Goal: Book appointment/travel/reservation

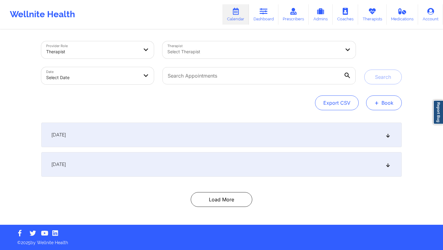
click at [380, 103] on button "+ Book" at bounding box center [384, 102] width 36 height 15
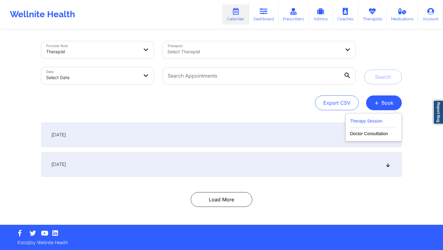
click at [361, 124] on button "Therapy Session" at bounding box center [373, 122] width 47 height 10
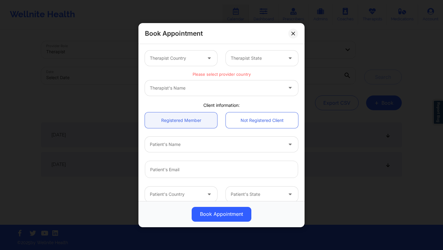
click at [194, 58] on div at bounding box center [176, 57] width 52 height 7
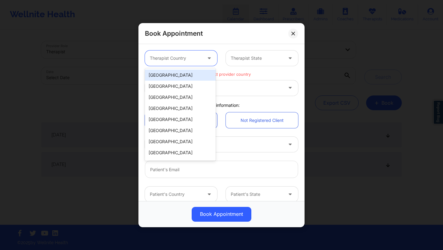
click at [185, 76] on div "[GEOGRAPHIC_DATA]" at bounding box center [180, 74] width 71 height 11
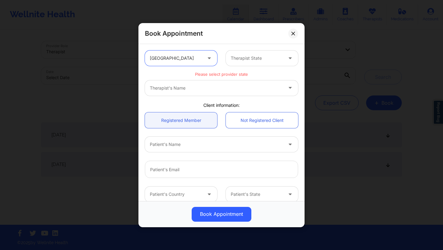
click at [258, 57] on div at bounding box center [256, 57] width 52 height 7
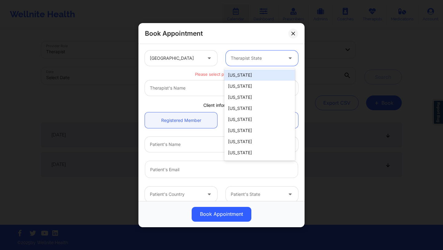
click at [247, 75] on div "[US_STATE]" at bounding box center [259, 74] width 71 height 11
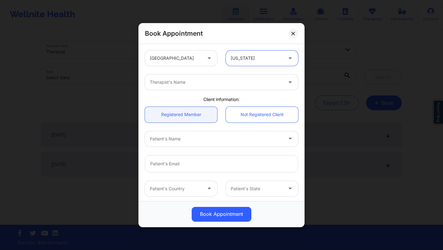
click at [240, 88] on div "Therapist's Name" at bounding box center [214, 81] width 138 height 15
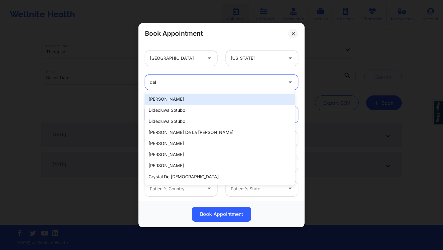
type input "deki"
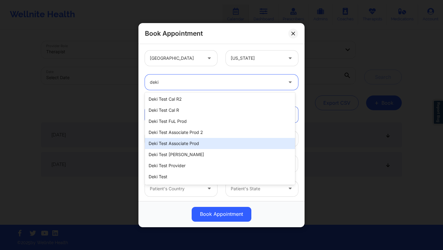
click at [186, 140] on div "Deki Test Associate Prod" at bounding box center [220, 143] width 150 height 11
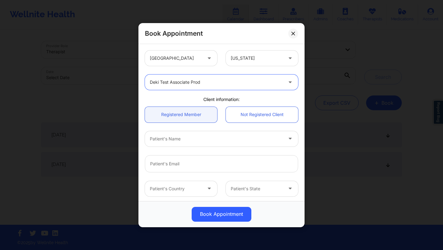
scroll to position [23, 0]
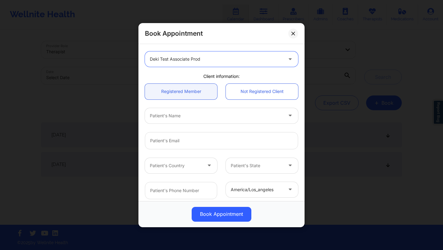
click at [208, 112] on div at bounding box center [216, 115] width 133 height 7
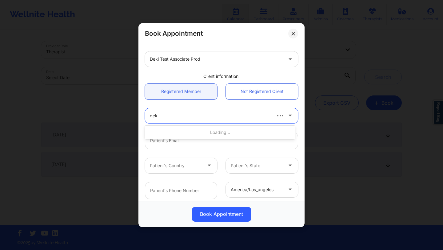
type input "deki"
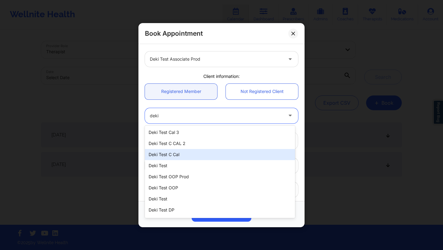
click at [177, 154] on div "Deki Test C Cal" at bounding box center [220, 154] width 150 height 11
type input "[EMAIL_ADDRESS][DOMAIN_NAME]"
type input "[PHONE_NUMBER]"
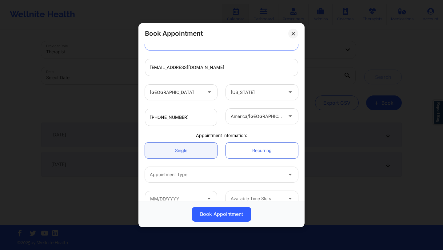
scroll to position [108, 0]
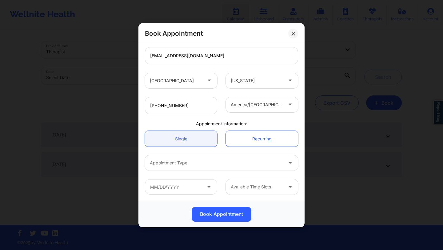
click at [186, 162] on div at bounding box center [216, 162] width 133 height 7
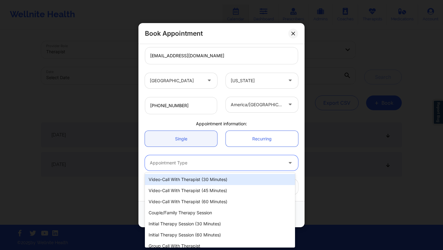
click at [184, 181] on div "Video-Call with Therapist (30 minutes)" at bounding box center [220, 179] width 150 height 11
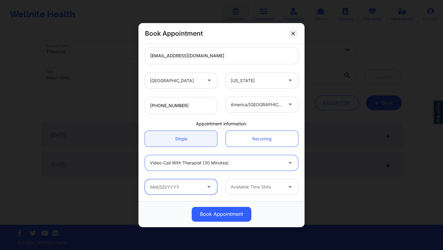
click at [198, 187] on input "text" at bounding box center [181, 186] width 72 height 15
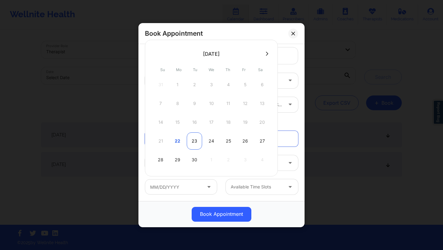
click at [195, 143] on div "23" at bounding box center [194, 140] width 15 height 17
type input "[DATE]"
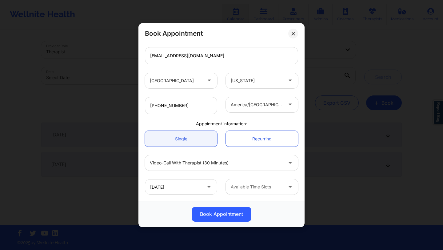
click at [260, 188] on div at bounding box center [256, 186] width 52 height 7
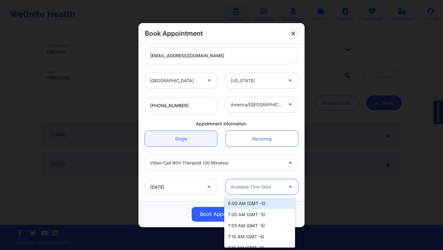
click at [250, 203] on div "6:00 AM (GMT -5)" at bounding box center [259, 203] width 71 height 11
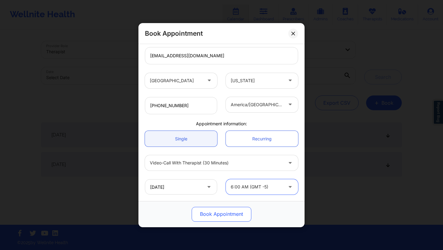
click at [230, 214] on button "Book Appointment" at bounding box center [221, 213] width 60 height 15
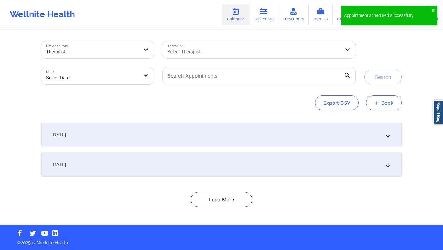
click at [379, 110] on button "+ Book" at bounding box center [384, 102] width 36 height 15
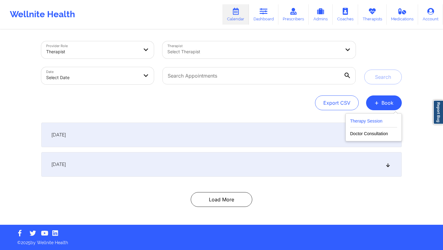
click at [352, 122] on button "Therapy Session" at bounding box center [373, 122] width 47 height 10
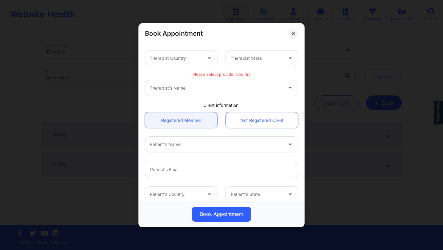
scroll to position [120, 0]
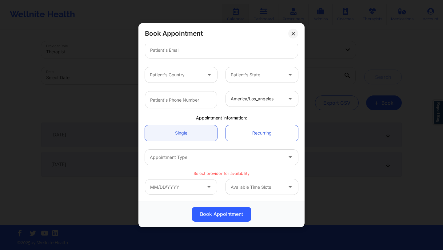
click at [249, 181] on div "Available Time Slots" at bounding box center [254, 186] width 57 height 15
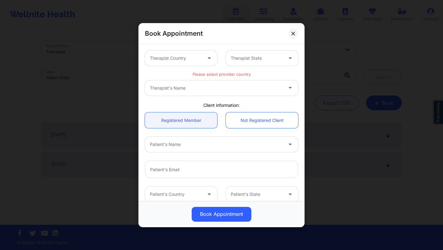
click at [191, 64] on div "Therapist Country" at bounding box center [173, 57] width 57 height 15
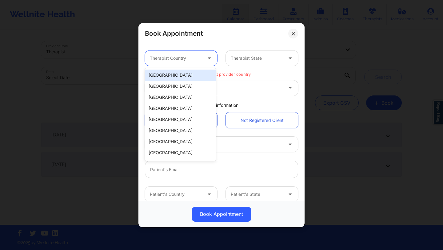
click at [188, 73] on div "[GEOGRAPHIC_DATA]" at bounding box center [180, 74] width 71 height 11
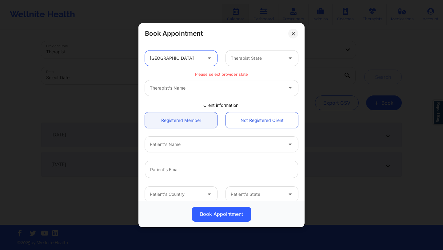
click at [250, 62] on div "Therapist State" at bounding box center [254, 57] width 57 height 15
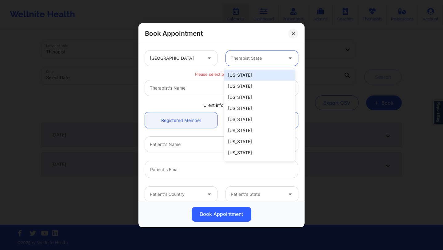
click at [247, 75] on div "[US_STATE]" at bounding box center [259, 74] width 71 height 11
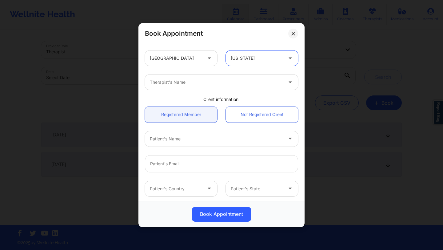
click at [218, 84] on div at bounding box center [216, 81] width 133 height 7
type input "deki"
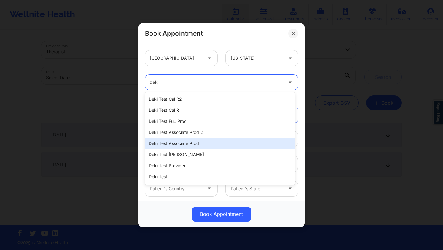
click at [179, 142] on div "Deki Test Associate Prod" at bounding box center [220, 143] width 150 height 11
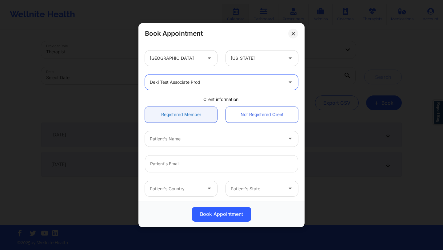
scroll to position [22, 0]
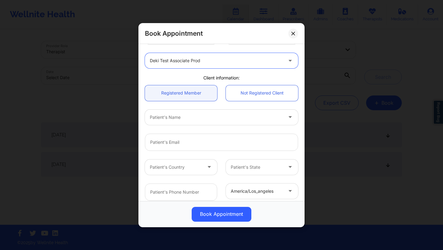
click at [203, 115] on div at bounding box center [216, 116] width 133 height 7
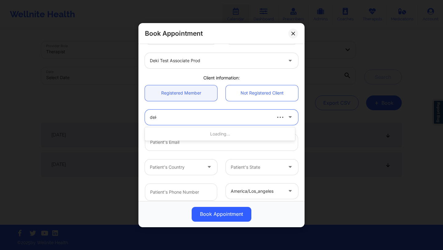
type input "deki"
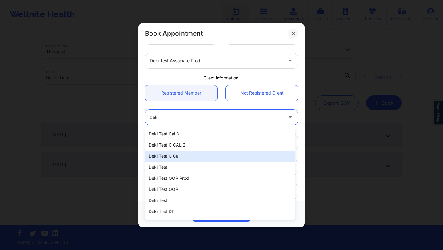
click at [182, 154] on div "Deki Test C Cal" at bounding box center [220, 155] width 150 height 11
type input "[EMAIL_ADDRESS][DOMAIN_NAME]"
type input "[PHONE_NUMBER]"
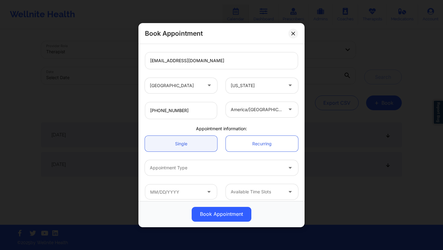
scroll to position [108, 0]
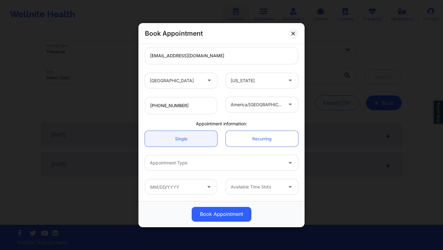
click at [254, 186] on div at bounding box center [256, 186] width 52 height 7
click at [247, 165] on div at bounding box center [216, 162] width 133 height 7
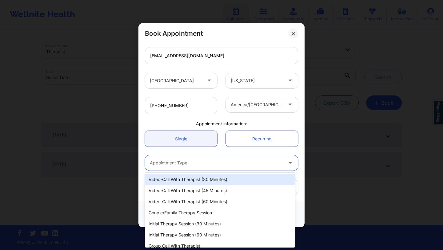
click at [226, 174] on div "Video-Call with Therapist (30 minutes)" at bounding box center [220, 179] width 150 height 11
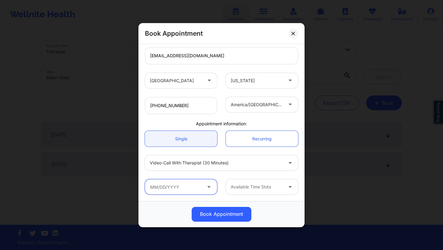
click at [207, 182] on input "text" at bounding box center [181, 186] width 72 height 15
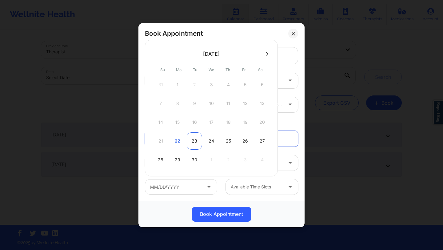
click at [196, 136] on div "23" at bounding box center [194, 140] width 15 height 17
type input "[DATE]"
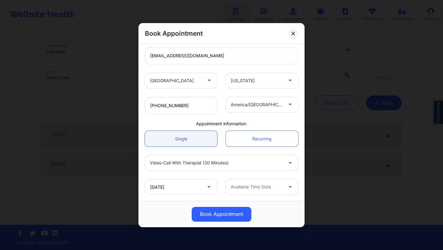
click at [245, 180] on div "Available Time Slots" at bounding box center [254, 186] width 57 height 15
click at [238, 184] on div at bounding box center [256, 186] width 52 height 7
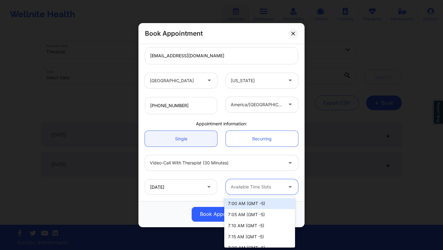
click at [257, 169] on div "Video-Call with Therapist (30 minutes)" at bounding box center [216, 162] width 133 height 15
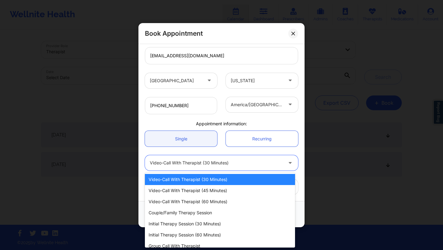
click at [254, 150] on div "Single Recurring" at bounding box center [221, 138] width 162 height 24
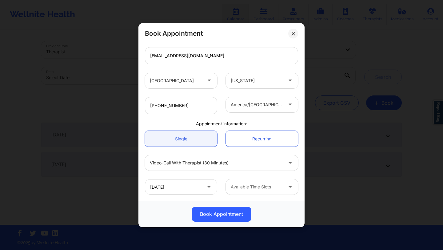
click at [261, 186] on div at bounding box center [256, 186] width 52 height 7
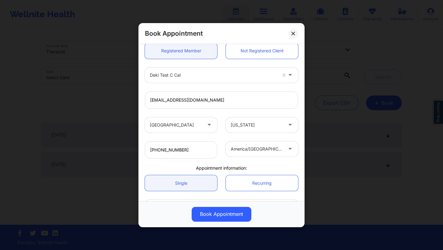
scroll to position [0, 0]
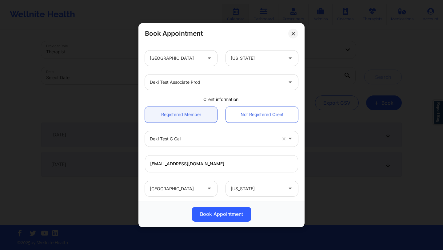
click at [257, 84] on div at bounding box center [216, 81] width 133 height 7
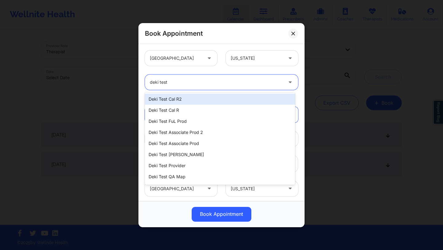
type input "[PERSON_NAME]"
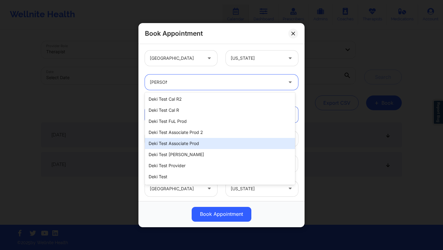
click at [203, 148] on div "Deki Test Associate Prod" at bounding box center [220, 143] width 150 height 11
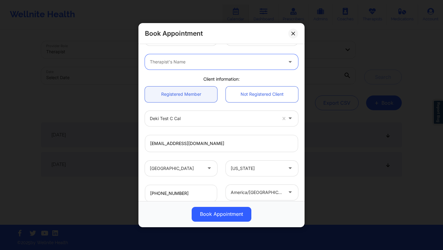
scroll to position [108, 0]
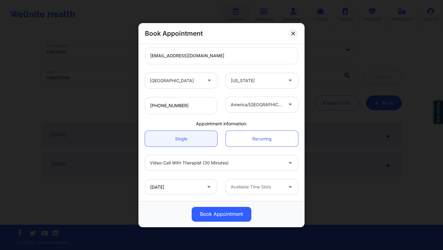
click at [248, 185] on div at bounding box center [256, 186] width 52 height 7
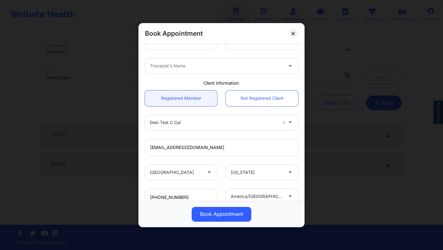
scroll to position [0, 0]
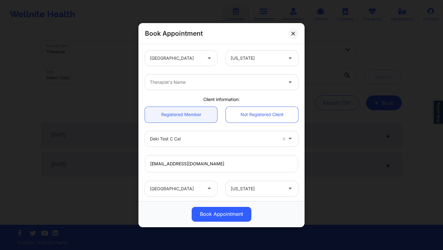
click at [232, 77] on div "Therapist's Name" at bounding box center [214, 81] width 138 height 15
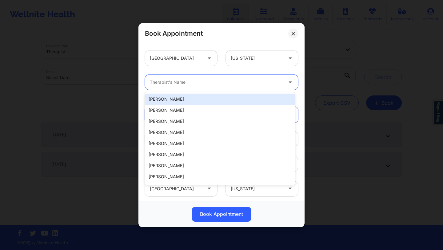
click at [241, 60] on div at bounding box center [256, 57] width 52 height 7
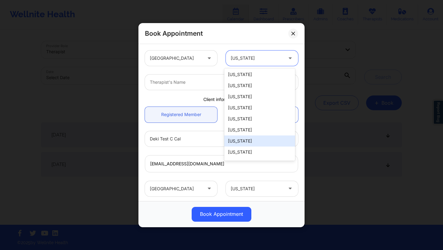
scroll to position [316, 0]
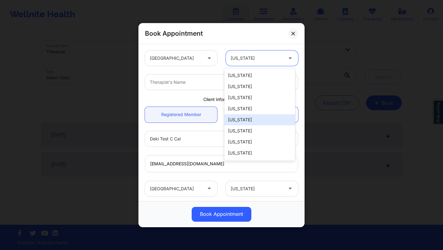
click at [242, 114] on div "[US_STATE]" at bounding box center [259, 119] width 71 height 11
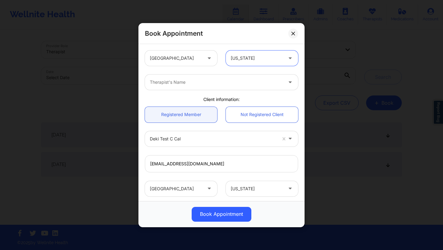
click at [207, 81] on div at bounding box center [216, 81] width 133 height 7
type input "[PERSON_NAME]"
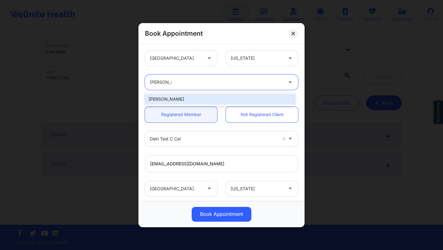
click at [209, 102] on div "[PERSON_NAME]" at bounding box center [220, 98] width 150 height 11
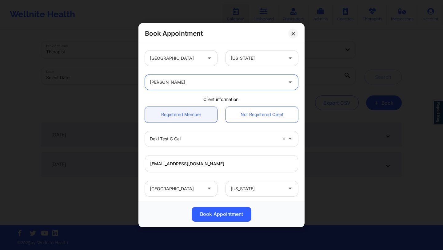
scroll to position [108, 0]
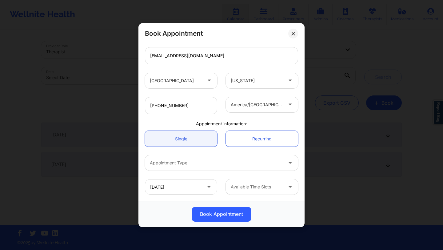
click at [255, 180] on div "Available Time Slots" at bounding box center [254, 186] width 57 height 15
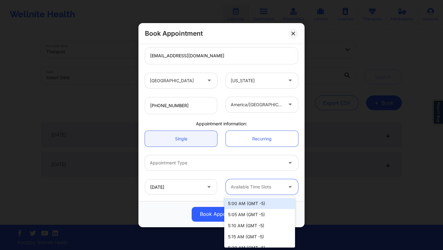
click at [255, 159] on div at bounding box center [216, 162] width 133 height 7
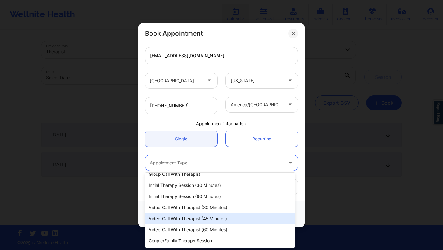
scroll to position [0, 0]
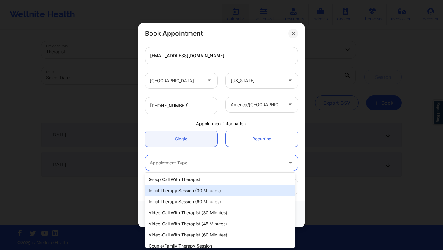
click at [227, 195] on div "Initial Therapy Session (30 minutes)" at bounding box center [220, 190] width 150 height 11
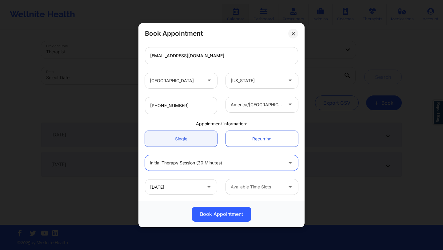
click at [260, 189] on div at bounding box center [256, 186] width 52 height 7
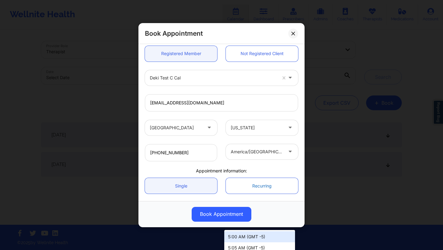
scroll to position [108, 0]
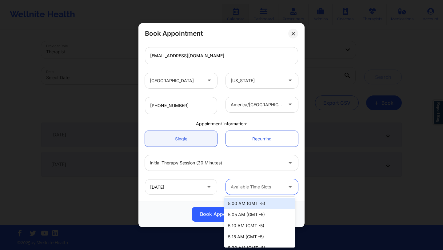
click at [269, 104] on div at bounding box center [256, 104] width 52 height 7
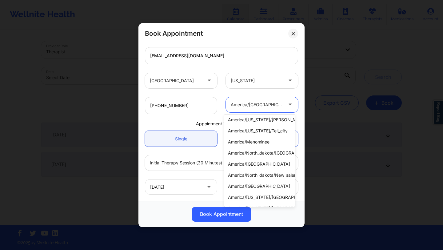
scroll to position [234, 0]
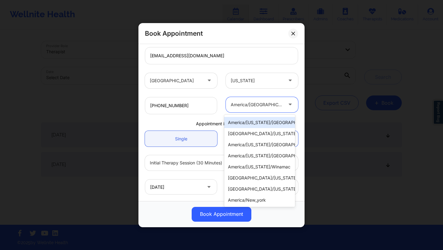
click at [271, 69] on div "[GEOGRAPHIC_DATA] [US_STATE]" at bounding box center [221, 80] width 162 height 24
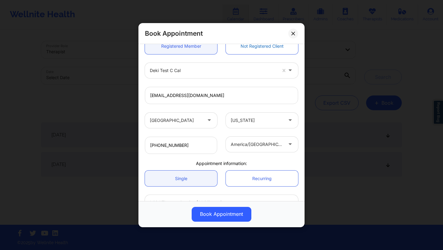
scroll to position [108, 0]
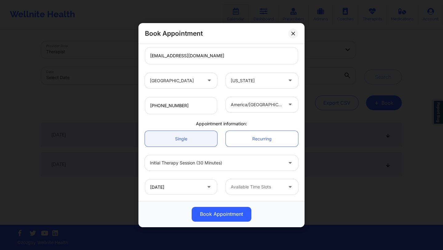
click at [264, 187] on div at bounding box center [256, 186] width 52 height 7
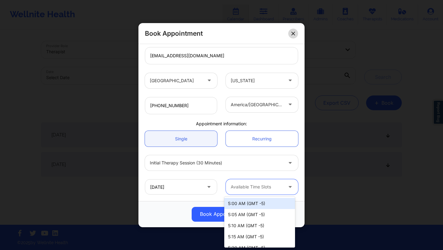
click at [291, 32] on icon at bounding box center [293, 33] width 4 height 4
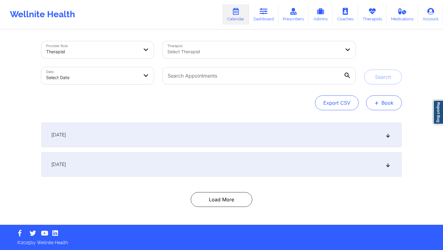
click at [390, 100] on button "+ Book" at bounding box center [384, 102] width 36 height 15
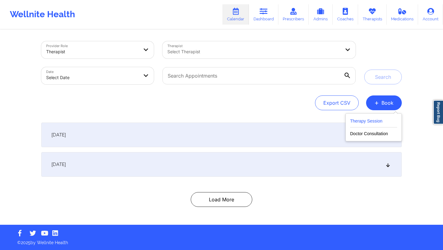
click at [366, 120] on button "Therapy Session" at bounding box center [373, 122] width 47 height 10
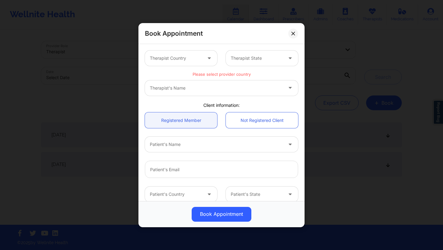
click at [188, 52] on div "Therapist Country" at bounding box center [173, 57] width 57 height 15
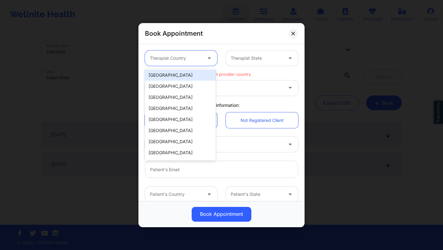
click at [181, 79] on div "[GEOGRAPHIC_DATA]" at bounding box center [180, 74] width 71 height 11
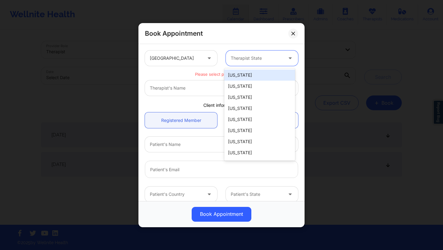
click at [254, 55] on div at bounding box center [256, 57] width 52 height 7
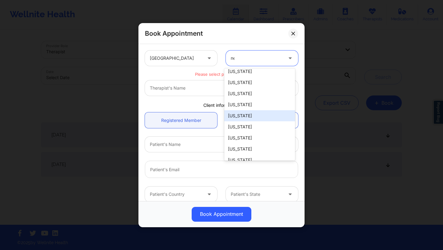
scroll to position [21, 0]
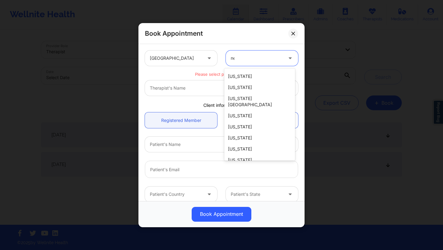
type input "new"
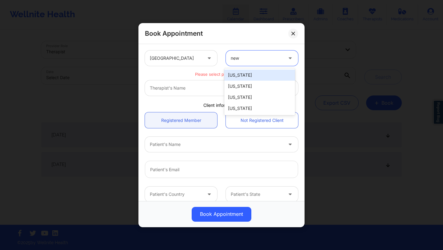
scroll to position [0, 0]
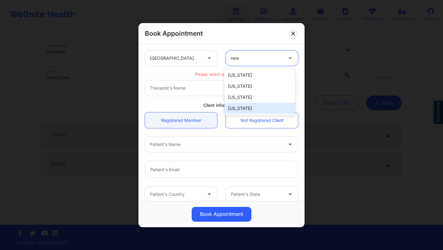
click at [238, 103] on div "[US_STATE]" at bounding box center [259, 108] width 71 height 11
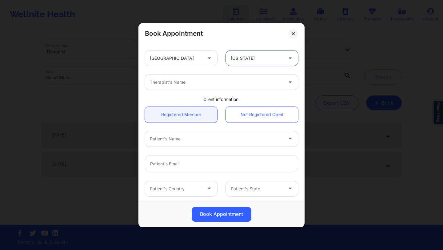
click at [214, 77] on div "Therapist's Name" at bounding box center [214, 81] width 138 height 15
type input "[PERSON_NAME]"
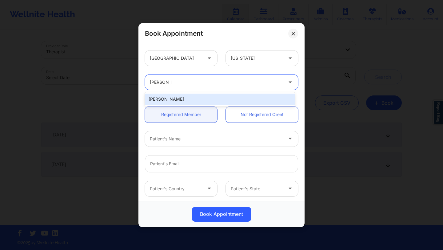
click at [203, 98] on div "[PERSON_NAME]" at bounding box center [220, 98] width 150 height 11
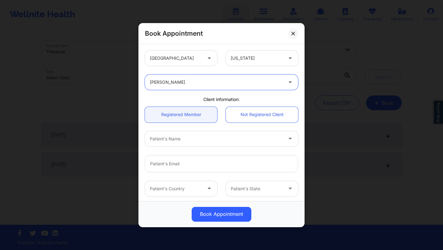
click at [221, 135] on div at bounding box center [216, 138] width 133 height 7
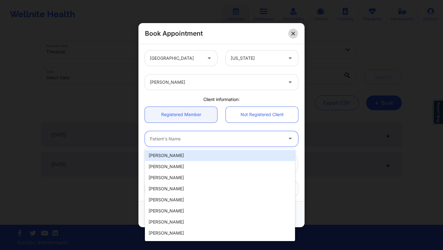
click at [289, 33] on button at bounding box center [293, 33] width 10 height 10
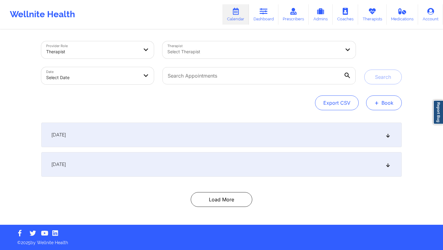
click at [383, 107] on button "+ Book" at bounding box center [384, 102] width 36 height 15
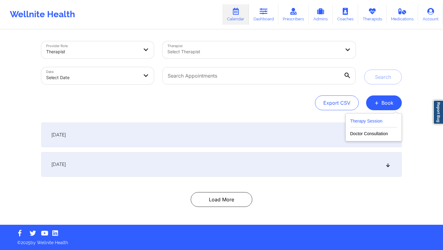
click at [362, 124] on button "Therapy Session" at bounding box center [373, 122] width 47 height 10
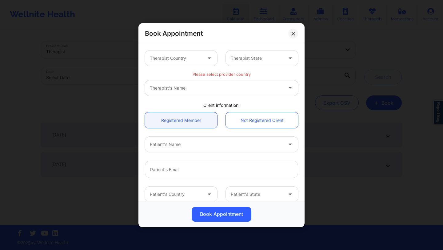
click at [195, 64] on div "Therapist Country" at bounding box center [173, 57] width 57 height 15
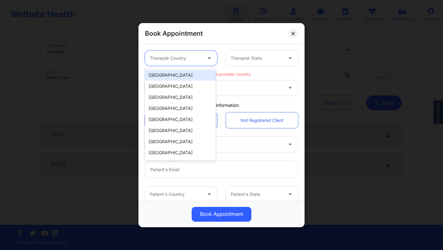
click at [189, 74] on div "[GEOGRAPHIC_DATA]" at bounding box center [180, 74] width 71 height 11
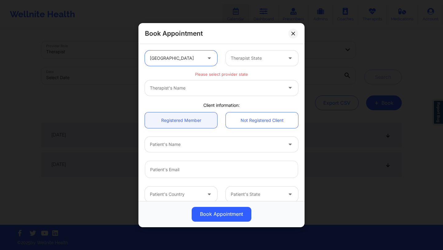
click at [252, 57] on div at bounding box center [256, 57] width 52 height 7
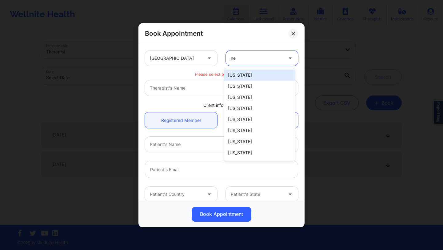
type input "new"
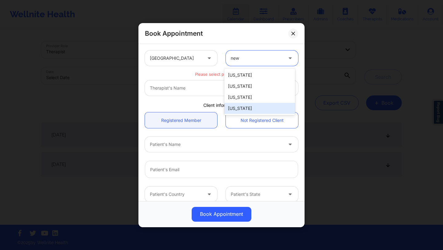
click at [247, 108] on div "[US_STATE]" at bounding box center [259, 108] width 71 height 11
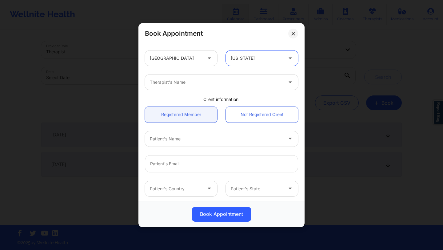
click at [221, 83] on div at bounding box center [216, 81] width 133 height 7
type input "[PERSON_NAME]"
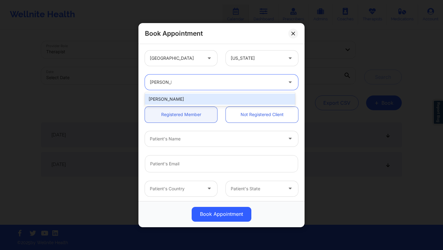
click at [197, 94] on div "[PERSON_NAME]" at bounding box center [220, 98] width 150 height 11
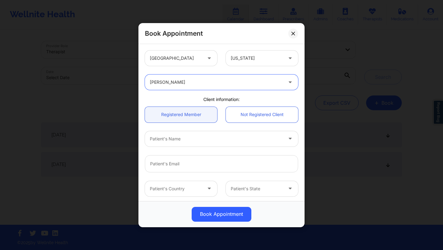
scroll to position [14, 0]
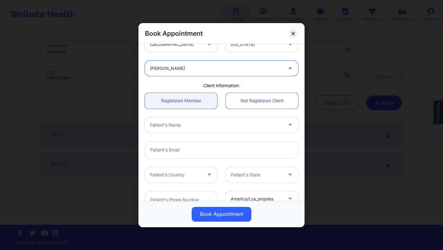
click at [194, 124] on div at bounding box center [216, 124] width 133 height 7
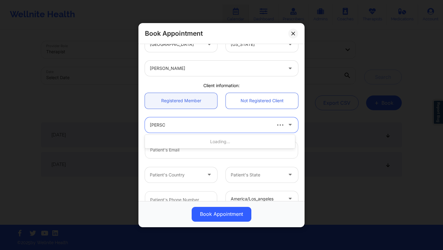
type input "deki test"
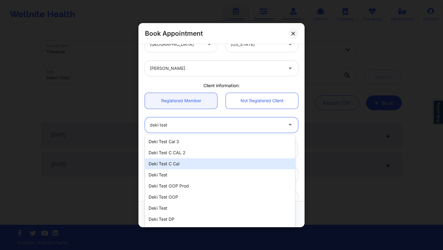
click at [190, 161] on div "Deki Test C Cal" at bounding box center [220, 163] width 150 height 11
type input "[EMAIL_ADDRESS][DOMAIN_NAME]"
type input "[PHONE_NUMBER]"
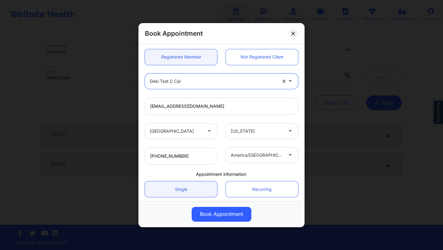
scroll to position [108, 0]
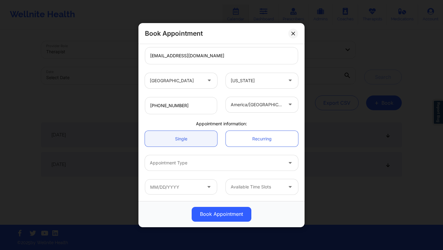
click at [199, 160] on div at bounding box center [216, 162] width 133 height 7
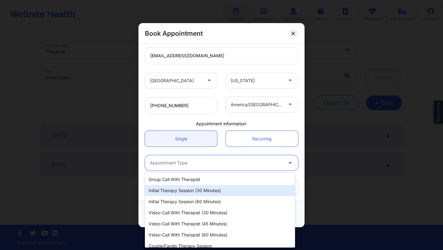
click at [201, 189] on div "Initial Therapy Session (30 minutes)" at bounding box center [220, 190] width 150 height 11
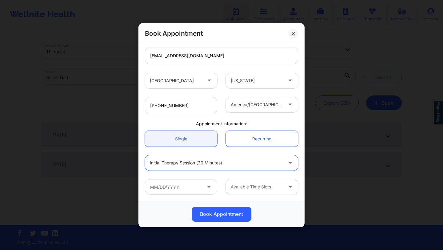
click at [206, 186] on icon at bounding box center [209, 185] width 6 height 5
click at [183, 193] on input "text" at bounding box center [181, 186] width 72 height 15
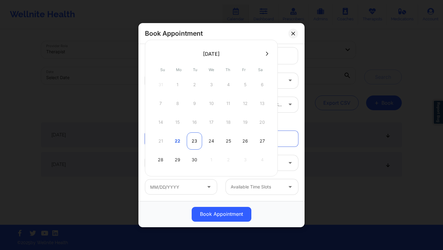
click at [191, 141] on div "23" at bounding box center [194, 140] width 15 height 17
type input "[DATE]"
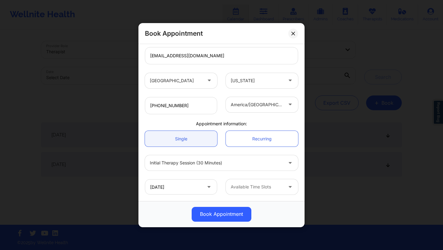
click at [254, 185] on div at bounding box center [256, 186] width 52 height 7
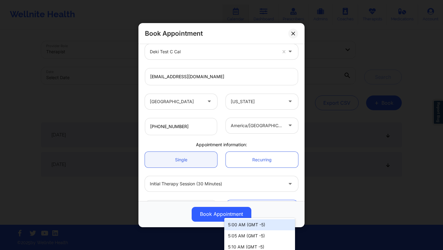
scroll to position [87, 0]
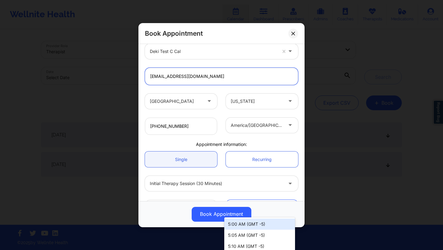
click at [233, 79] on input "[EMAIL_ADDRESS][DOMAIN_NAME]" at bounding box center [221, 75] width 153 height 17
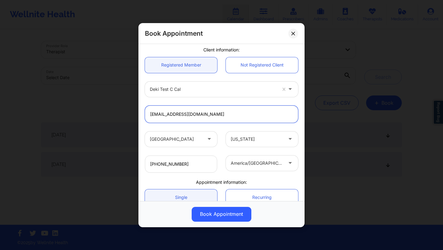
scroll to position [50, 0]
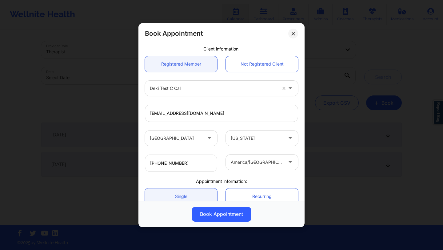
click at [287, 88] on icon at bounding box center [290, 86] width 6 height 5
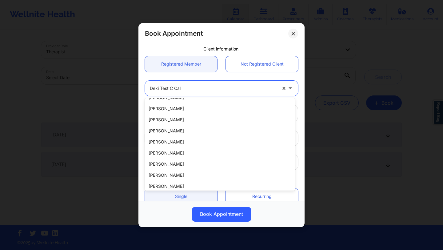
scroll to position [132, 0]
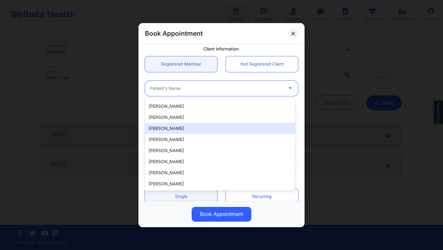
click at [227, 131] on div "[PERSON_NAME]" at bounding box center [220, 128] width 150 height 11
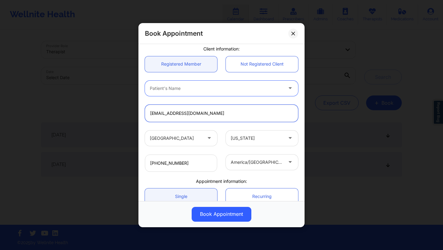
click at [259, 118] on input "[EMAIL_ADDRESS][DOMAIN_NAME]" at bounding box center [221, 112] width 153 height 17
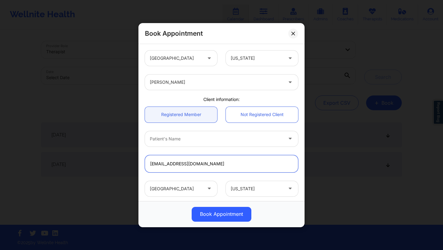
scroll to position [108, 0]
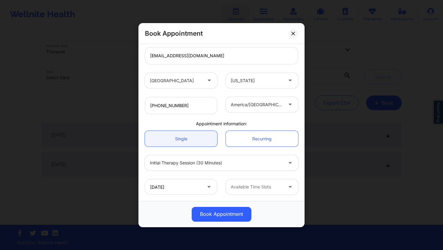
click at [250, 190] on div "Available Time Slots" at bounding box center [254, 186] width 57 height 15
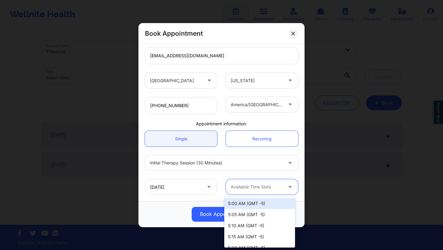
click at [257, 204] on div "5:00 AM (GMT -5)" at bounding box center [259, 203] width 71 height 11
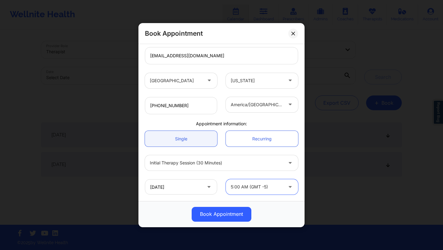
click at [283, 104] on div at bounding box center [290, 103] width 15 height 15
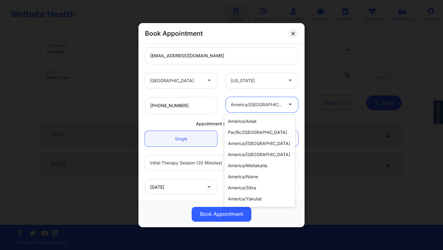
click at [283, 91] on div "[GEOGRAPHIC_DATA] [US_STATE]" at bounding box center [221, 80] width 162 height 24
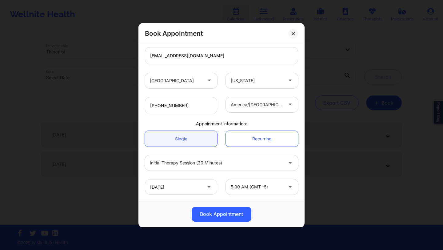
click at [257, 187] on div at bounding box center [256, 186] width 52 height 7
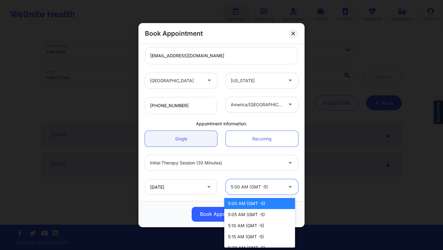
click at [258, 102] on div at bounding box center [256, 104] width 52 height 7
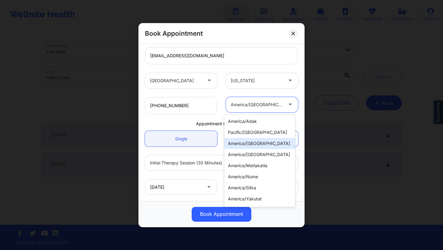
scroll to position [234, 0]
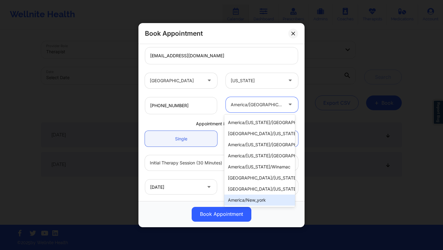
click at [254, 197] on div "america/new_york" at bounding box center [259, 199] width 71 height 11
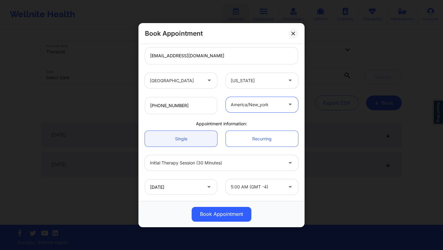
click at [259, 189] on div at bounding box center [256, 186] width 52 height 7
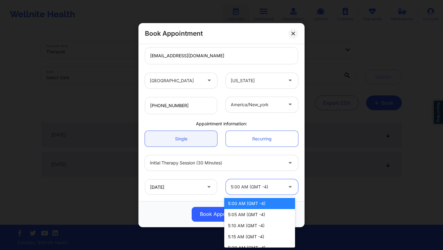
click at [261, 110] on div "america/new_york" at bounding box center [256, 103] width 52 height 15
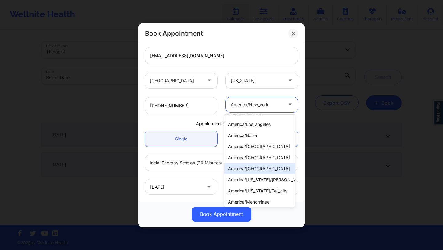
scroll to position [108, 0]
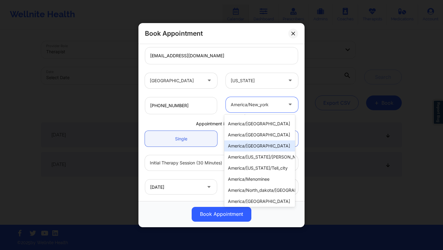
click at [255, 142] on div "america/[GEOGRAPHIC_DATA]" at bounding box center [259, 145] width 71 height 11
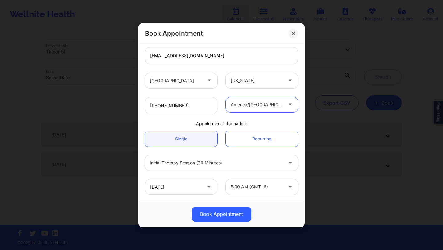
click at [259, 192] on div "5:00 AM (GMT -5)" at bounding box center [256, 186] width 52 height 15
click at [262, 187] on div at bounding box center [256, 186] width 52 height 7
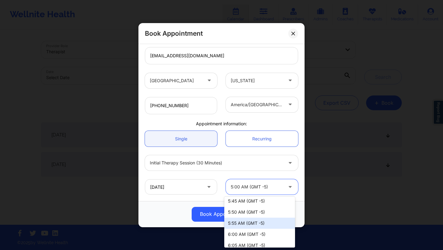
scroll to position [0, 0]
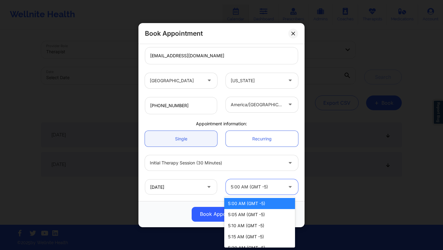
click at [270, 101] on div at bounding box center [256, 104] width 52 height 7
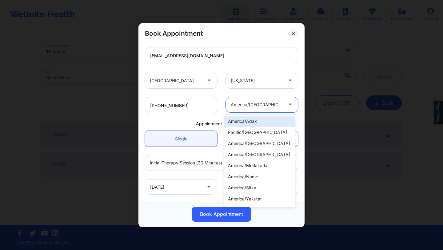
click at [273, 92] on div "[GEOGRAPHIC_DATA] [US_STATE]" at bounding box center [221, 80] width 162 height 24
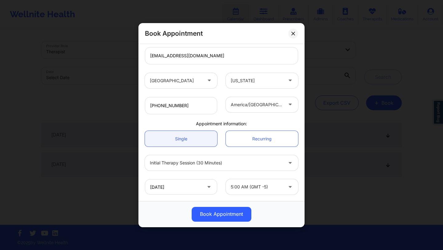
click at [265, 188] on div at bounding box center [256, 186] width 52 height 7
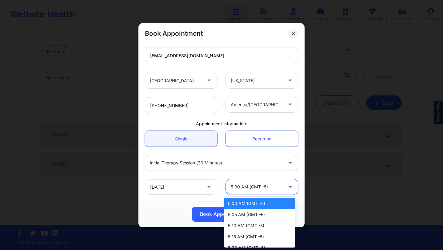
click at [271, 106] on div at bounding box center [256, 104] width 52 height 7
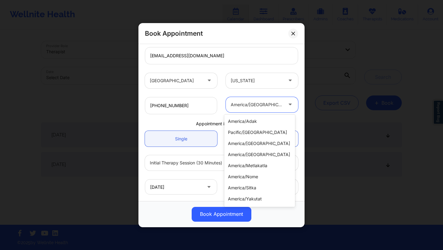
click at [243, 92] on div "[GEOGRAPHIC_DATA] [US_STATE]" at bounding box center [221, 80] width 162 height 24
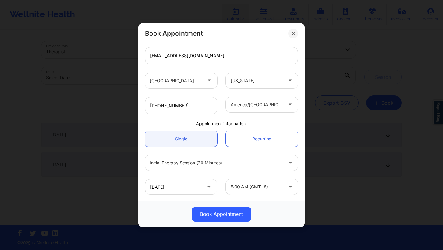
click at [267, 103] on div at bounding box center [256, 104] width 52 height 7
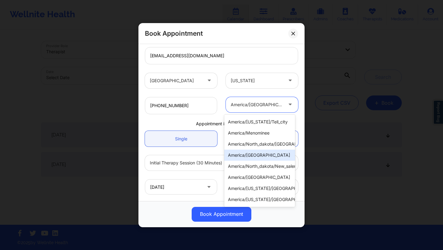
scroll to position [234, 0]
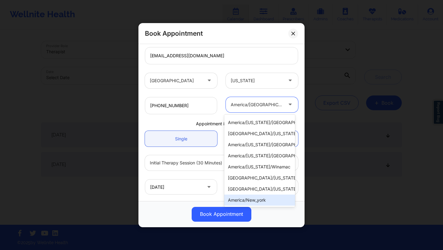
click at [254, 197] on div "america/new_york" at bounding box center [259, 199] width 71 height 11
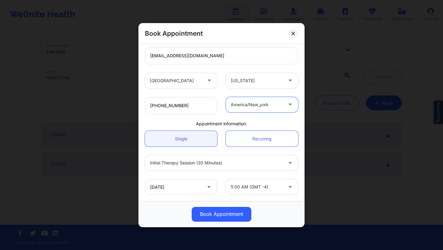
click at [247, 188] on div at bounding box center [256, 186] width 52 height 7
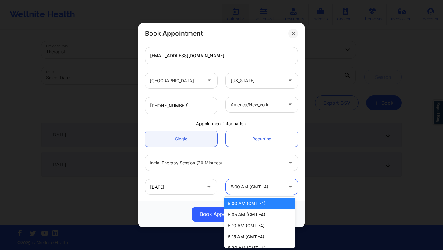
click at [254, 168] on div "Initial Therapy Session (30 minutes)" at bounding box center [216, 162] width 133 height 15
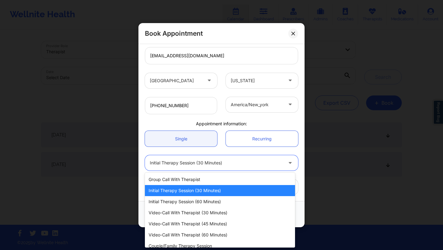
click at [263, 148] on div "Single Recurring" at bounding box center [221, 138] width 162 height 24
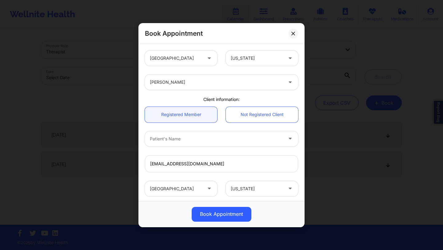
scroll to position [108, 0]
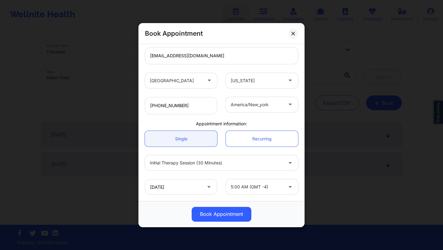
click at [266, 106] on div at bounding box center [256, 104] width 52 height 7
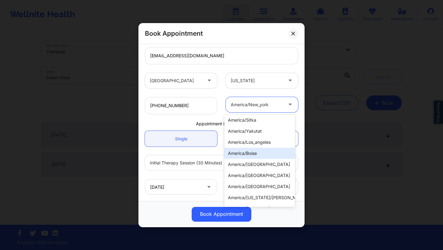
scroll to position [78, 0]
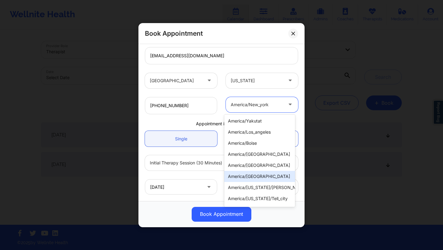
click at [261, 171] on div "america/[GEOGRAPHIC_DATA]" at bounding box center [259, 176] width 71 height 11
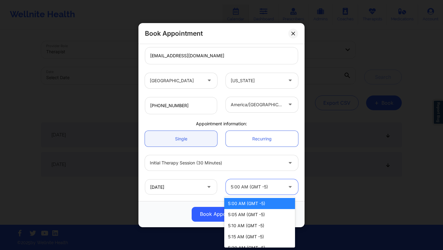
drag, startPoint x: 229, startPoint y: 186, endPoint x: 238, endPoint y: 185, distance: 9.5
click at [238, 185] on div at bounding box center [256, 186] width 52 height 7
click at [272, 106] on div at bounding box center [256, 104] width 52 height 7
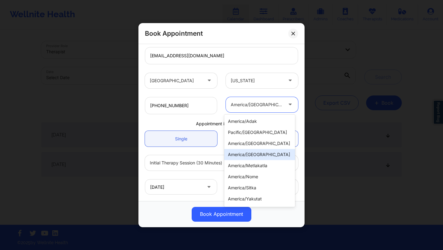
scroll to position [234, 0]
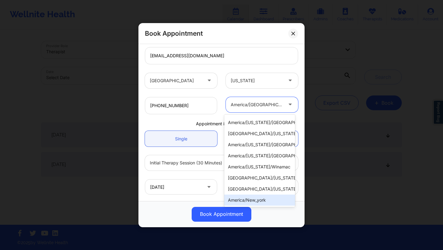
click at [255, 199] on div "america/new_york" at bounding box center [259, 199] width 71 height 11
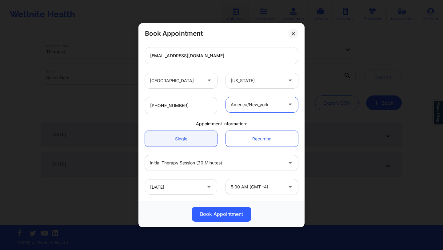
click at [257, 186] on div at bounding box center [256, 186] width 52 height 7
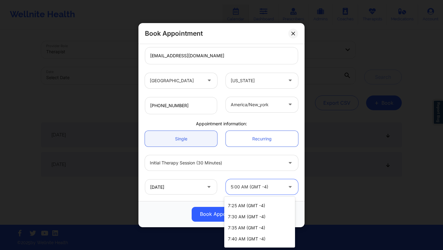
scroll to position [0, 0]
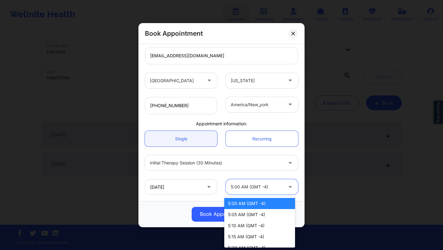
click at [267, 151] on div "Initial Therapy Session (30 minutes)" at bounding box center [221, 163] width 162 height 24
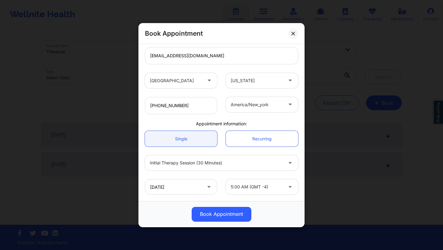
click at [232, 187] on div at bounding box center [256, 186] width 52 height 7
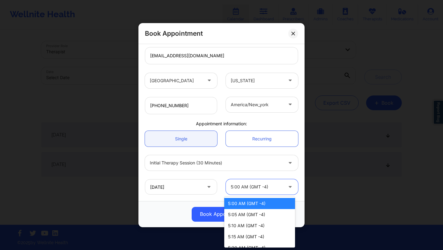
click at [221, 180] on div "5:00 AM (GMT -4) selected, 1 of 115. 115 results available. Use Up and Down to …" at bounding box center [261, 186] width 81 height 15
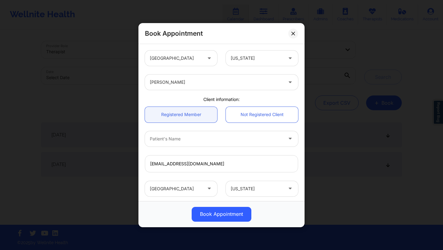
scroll to position [108, 0]
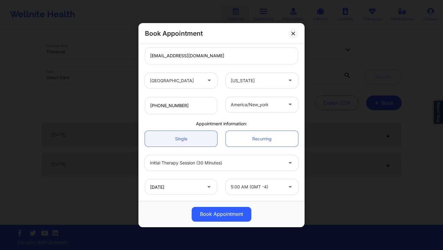
click at [248, 185] on div at bounding box center [256, 186] width 52 height 7
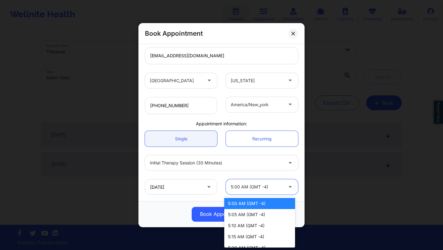
click at [244, 149] on div "Single Recurring" at bounding box center [221, 138] width 162 height 24
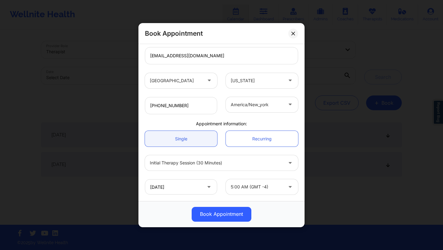
click at [257, 107] on div at bounding box center [256, 104] width 52 height 7
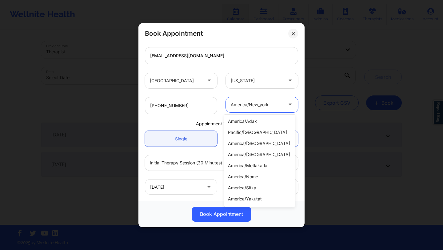
click at [293, 95] on div "[PHONE_NUMBER] america/new_york selected, 29 of 29. 29 results available. Use U…" at bounding box center [221, 105] width 162 height 26
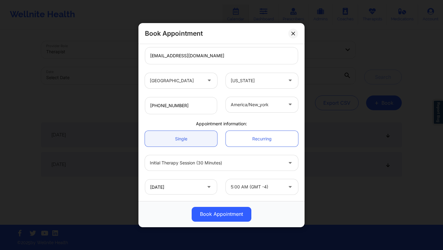
scroll to position [0, 0]
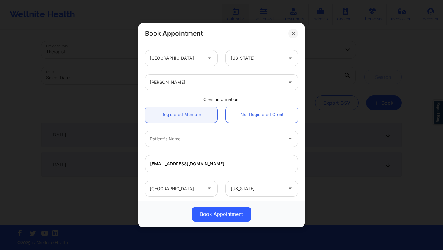
click at [271, 54] on div at bounding box center [256, 57] width 52 height 7
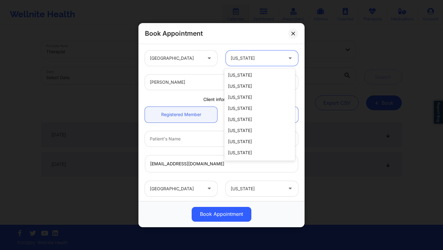
click at [266, 45] on div "United States [US_STATE] selected, 33 of 51. 51 results available. Use Up and D…" at bounding box center [221, 122] width 166 height 157
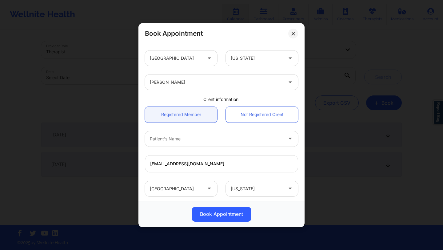
scroll to position [15, 0]
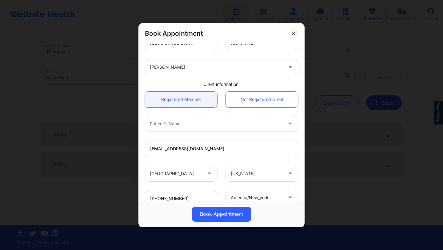
click at [272, 172] on div at bounding box center [256, 173] width 52 height 7
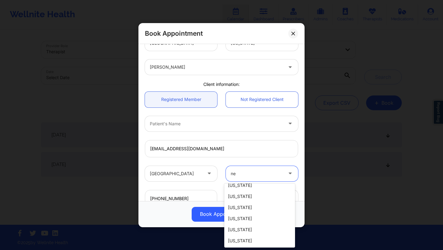
scroll to position [37, 0]
type input "new"
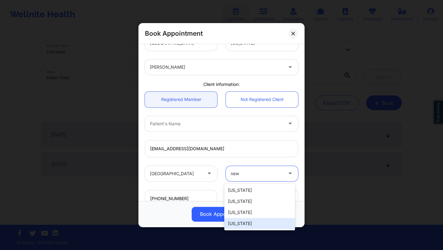
click at [251, 227] on div "[US_STATE]" at bounding box center [259, 223] width 71 height 11
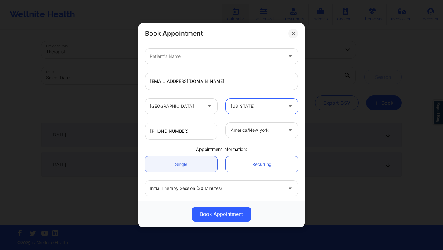
scroll to position [108, 0]
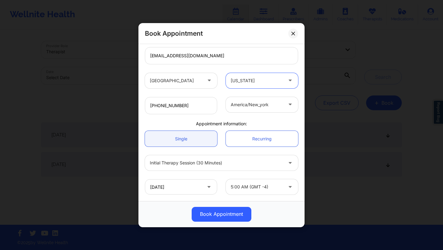
click at [264, 188] on div at bounding box center [256, 186] width 52 height 7
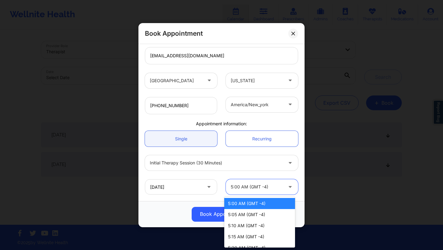
click at [294, 169] on div at bounding box center [290, 162] width 15 height 15
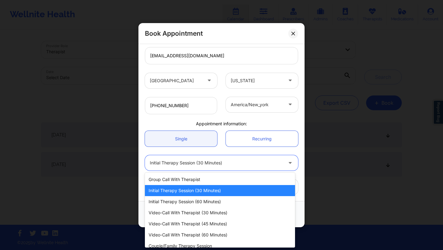
click at [297, 148] on div "Single Recurring" at bounding box center [221, 138] width 162 height 24
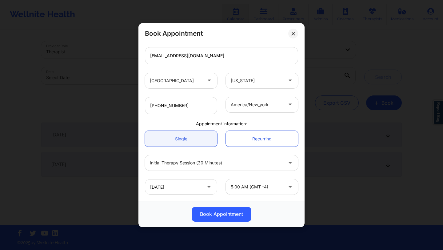
click at [253, 184] on div at bounding box center [256, 186] width 52 height 7
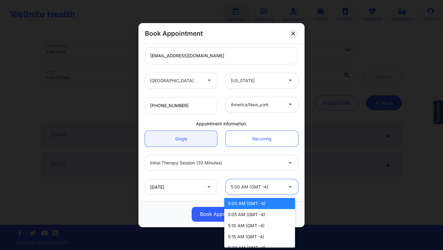
click at [295, 167] on div "Initial Therapy Session (30 minutes)" at bounding box center [221, 162] width 162 height 15
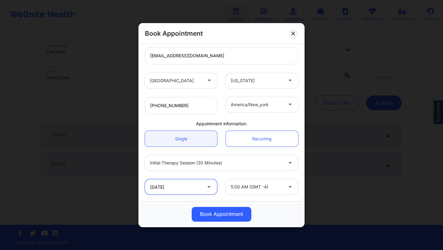
click at [194, 184] on input "[DATE]" at bounding box center [181, 186] width 72 height 15
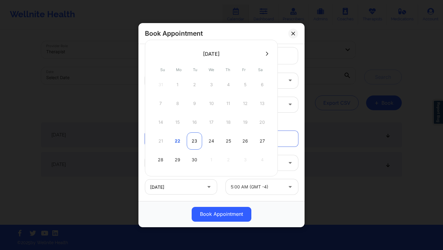
click at [194, 141] on div "23" at bounding box center [194, 140] width 15 height 17
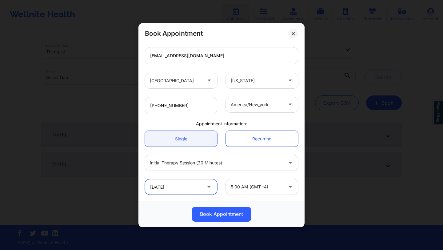
click at [194, 189] on input "[DATE]" at bounding box center [181, 186] width 72 height 15
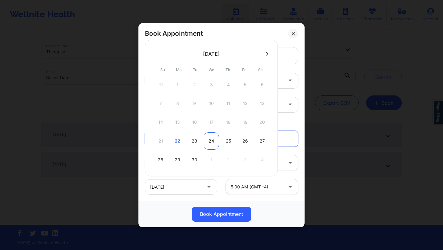
click at [208, 140] on div "24" at bounding box center [210, 140] width 15 height 17
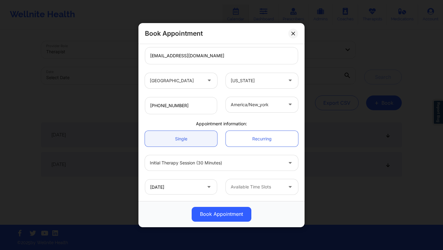
click at [246, 187] on div at bounding box center [256, 186] width 52 height 7
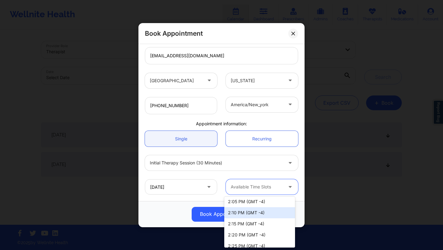
scroll to position [1224, 0]
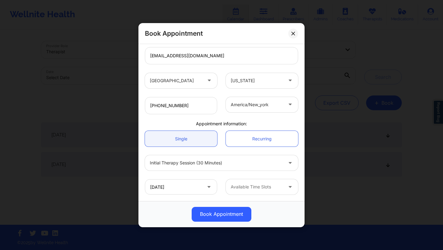
click at [237, 175] on div "[DATE] Available Time Slots" at bounding box center [221, 187] width 162 height 24
click at [241, 190] on div "Available Time Slots" at bounding box center [254, 186] width 57 height 15
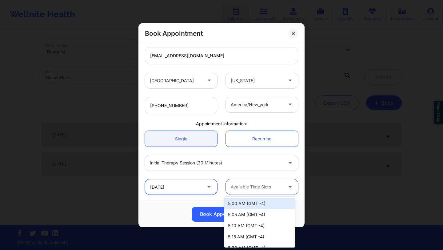
click at [188, 184] on input "[DATE]" at bounding box center [181, 186] width 72 height 15
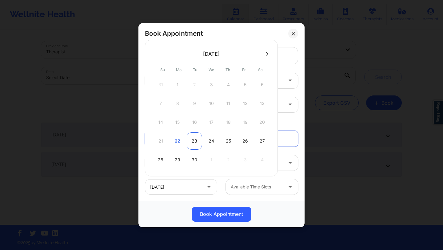
click at [188, 141] on div "23" at bounding box center [194, 140] width 15 height 17
type input "[DATE]"
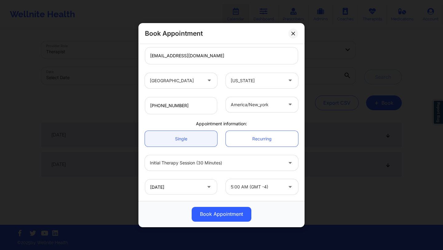
click at [247, 191] on div "5:00 AM (GMT -4)" at bounding box center [256, 186] width 52 height 15
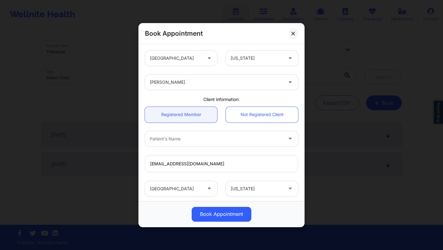
scroll to position [108, 0]
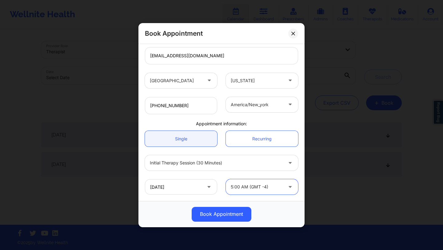
click at [283, 82] on div at bounding box center [290, 80] width 15 height 15
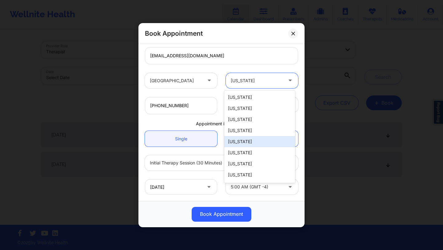
click at [265, 139] on div "[US_STATE]" at bounding box center [259, 141] width 71 height 11
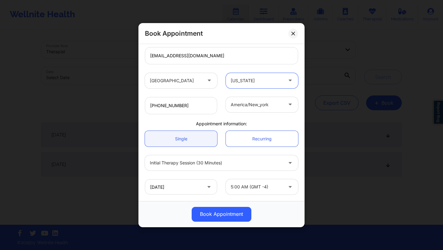
click at [283, 107] on div at bounding box center [290, 103] width 15 height 15
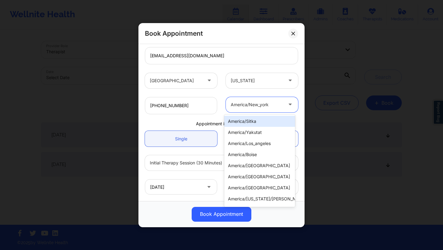
scroll to position [74, 0]
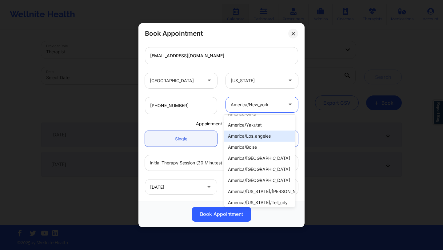
click at [266, 137] on div "america/los_angeles" at bounding box center [259, 135] width 71 height 11
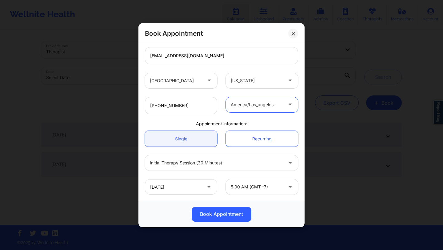
click at [283, 182] on div at bounding box center [290, 186] width 15 height 15
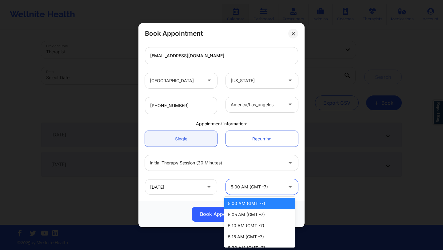
click at [289, 171] on div "Initial Therapy Session (30 minutes)" at bounding box center [221, 163] width 162 height 24
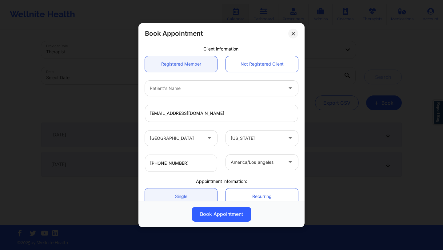
scroll to position [49, 0]
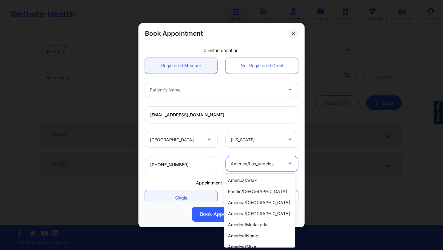
click at [263, 168] on div "america/los_angeles" at bounding box center [256, 163] width 52 height 15
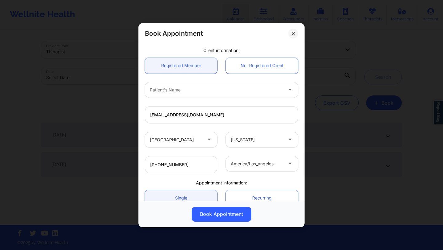
click at [222, 148] on div "[GEOGRAPHIC_DATA] [US_STATE]" at bounding box center [221, 139] width 162 height 24
click at [204, 140] on div at bounding box center [209, 139] width 15 height 15
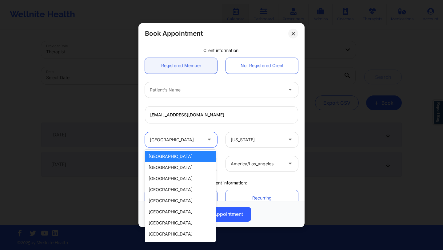
click at [231, 140] on div at bounding box center [256, 139] width 52 height 7
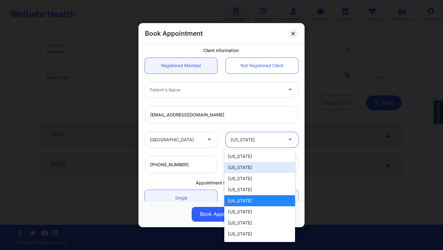
click at [216, 161] on div "[PHONE_NUMBER]" at bounding box center [180, 164] width 81 height 17
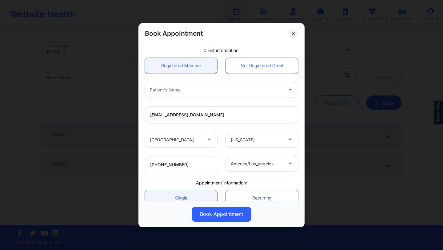
click at [241, 162] on div at bounding box center [256, 163] width 52 height 7
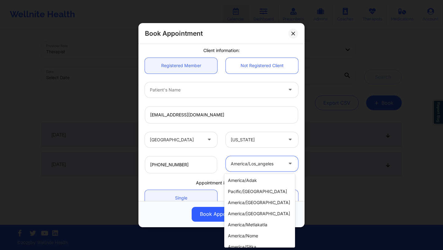
click at [240, 151] on div "[PHONE_NUMBER] america/los_angeles selected, 9 of 29. 29 results available. Use…" at bounding box center [221, 164] width 162 height 26
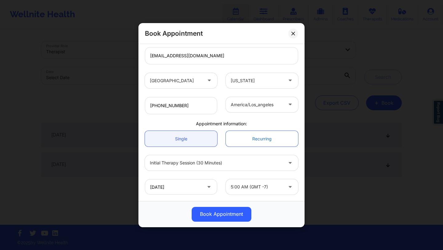
scroll to position [0, 0]
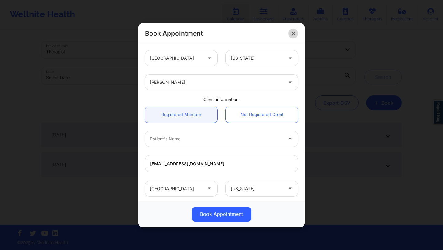
click at [293, 32] on icon at bounding box center [293, 33] width 4 height 4
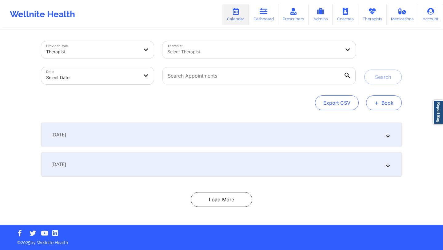
click at [381, 105] on button "+ Book" at bounding box center [384, 102] width 36 height 15
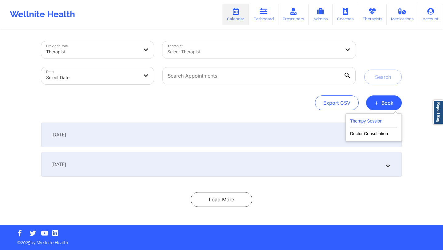
click at [379, 118] on button "Therapy Session" at bounding box center [373, 122] width 47 height 10
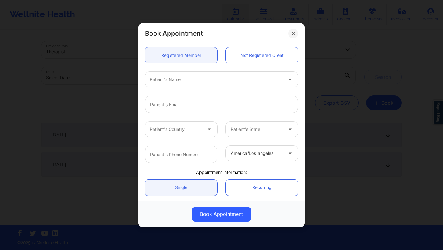
scroll to position [77, 0]
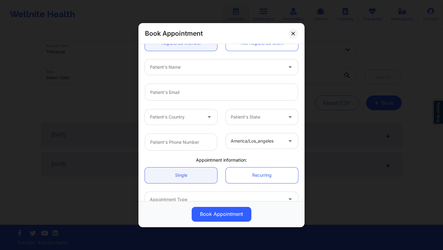
click at [260, 145] on div "america/los_angeles" at bounding box center [256, 140] width 52 height 15
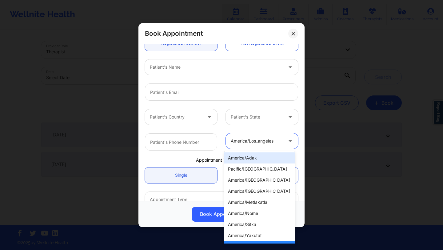
click at [252, 119] on div at bounding box center [256, 116] width 52 height 7
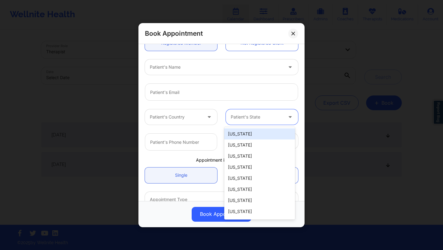
click at [245, 105] on div "Patient's Country [US_STATE], 1 of 51. 51 results available. Use Up and Down to…" at bounding box center [221, 117] width 162 height 24
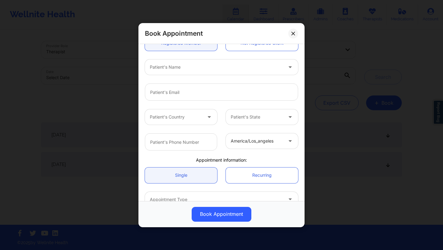
click at [241, 142] on div at bounding box center [256, 140] width 52 height 7
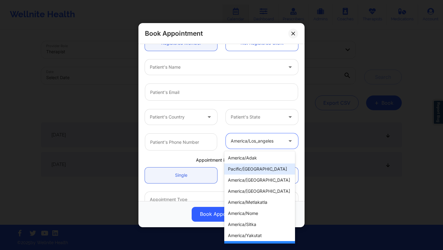
click at [258, 125] on div "Patient's Country Patient's State" at bounding box center [221, 117] width 162 height 24
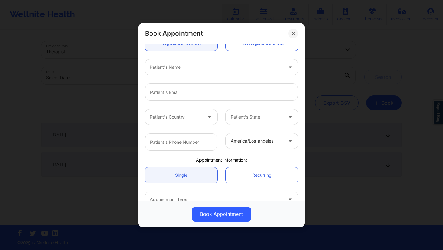
scroll to position [68, 0]
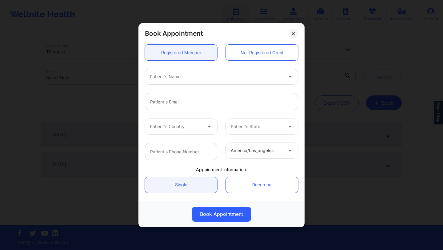
click at [253, 147] on div at bounding box center [256, 150] width 52 height 7
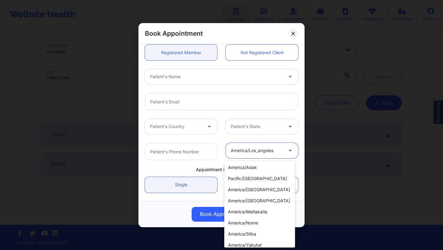
click at [262, 138] on div "america/los_angeles selected, 9 of 29. 29 results available. Use Up and Down to…" at bounding box center [221, 151] width 162 height 26
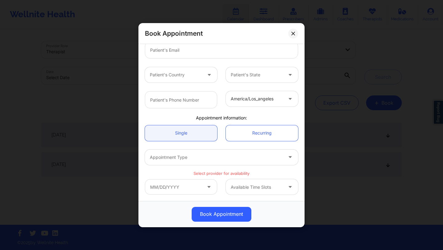
scroll to position [0, 0]
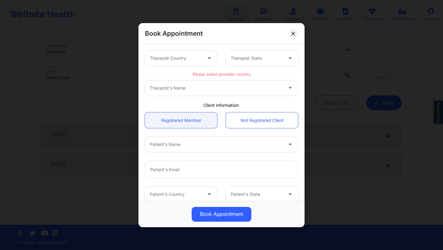
click at [199, 60] on div at bounding box center [176, 57] width 52 height 7
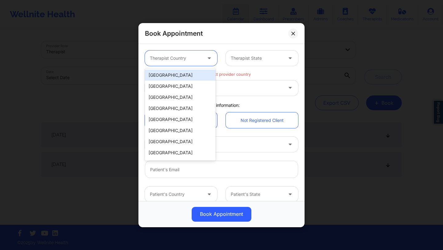
click at [197, 72] on div "[GEOGRAPHIC_DATA]" at bounding box center [180, 74] width 71 height 11
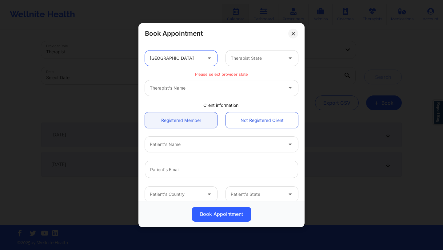
click at [251, 61] on div "Therapist State" at bounding box center [254, 57] width 57 height 15
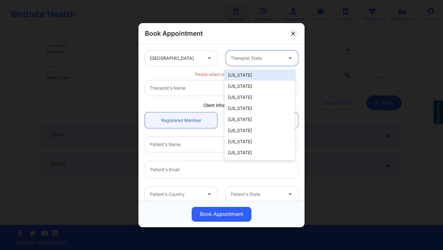
click at [248, 73] on div "[US_STATE]" at bounding box center [259, 74] width 71 height 11
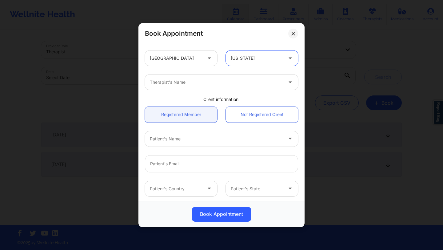
click at [235, 83] on div at bounding box center [216, 81] width 133 height 7
type input "deki"
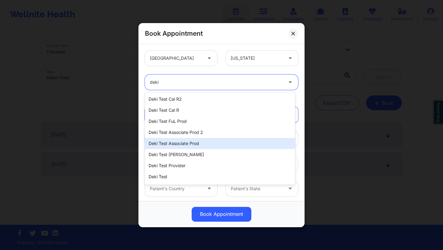
click at [207, 138] on div "Deki Test Associate Prod" at bounding box center [220, 143] width 150 height 11
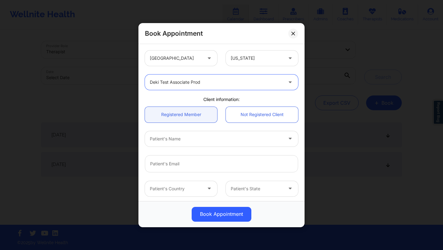
scroll to position [33, 0]
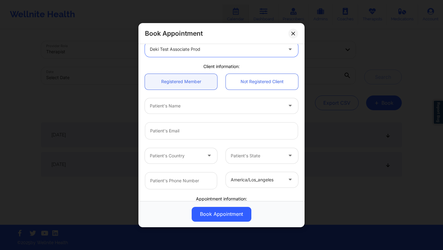
click at [191, 108] on div at bounding box center [216, 105] width 133 height 7
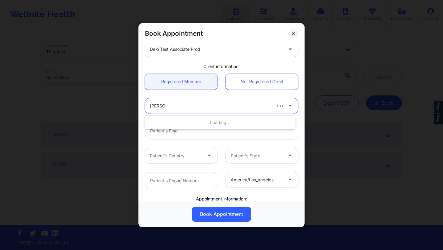
type input "deki test"
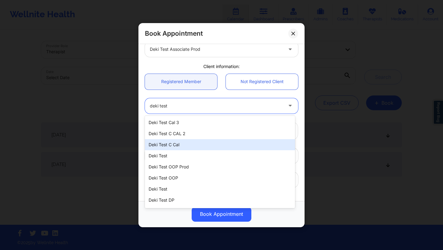
click at [183, 142] on div "Deki Test C Cal" at bounding box center [220, 144] width 150 height 11
type input "[EMAIL_ADDRESS][DOMAIN_NAME]"
type input "[PHONE_NUMBER]"
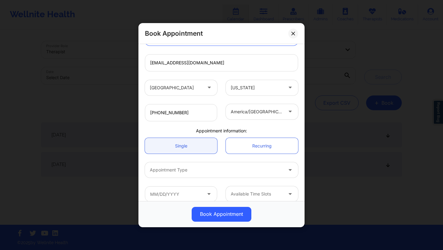
scroll to position [108, 0]
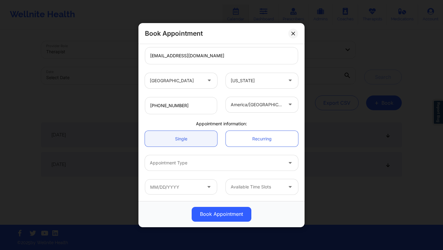
click at [180, 163] on div at bounding box center [216, 162] width 133 height 7
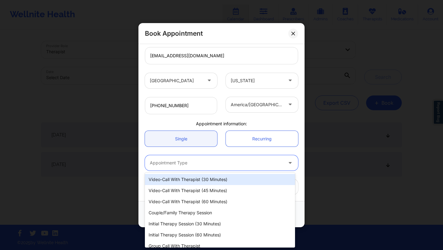
click at [183, 180] on div "Video-Call with Therapist (30 minutes)" at bounding box center [220, 179] width 150 height 11
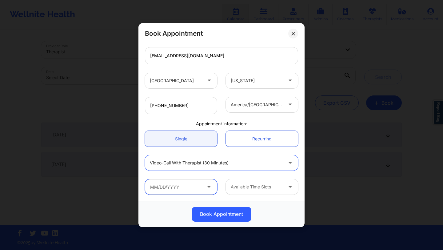
click at [195, 185] on input "text" at bounding box center [181, 186] width 72 height 15
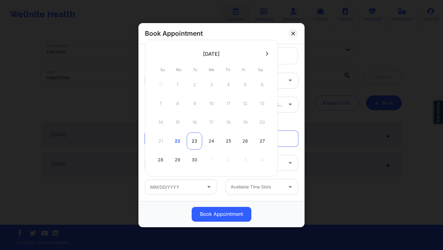
click at [192, 139] on div "23" at bounding box center [194, 140] width 15 height 17
type input "[DATE]"
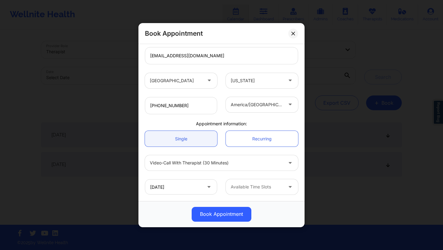
click at [250, 186] on div at bounding box center [256, 186] width 52 height 7
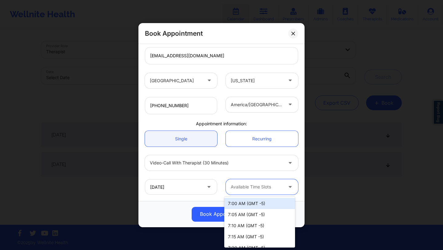
click at [247, 204] on div "7:00 AM (GMT -5)" at bounding box center [259, 203] width 71 height 11
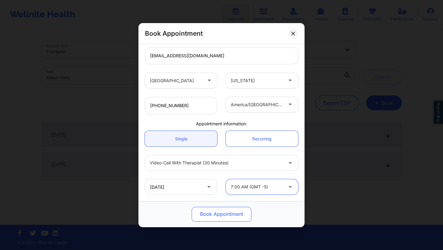
click at [227, 213] on button "Book Appointment" at bounding box center [221, 213] width 60 height 15
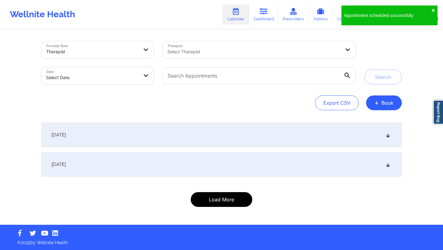
click at [209, 202] on button "Load More" at bounding box center [221, 199] width 61 height 15
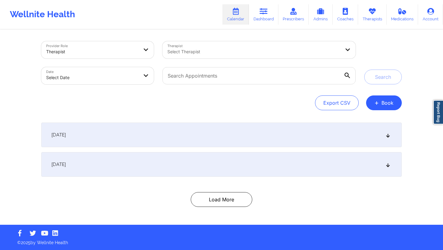
click at [202, 128] on div "[DATE]" at bounding box center [221, 134] width 360 height 25
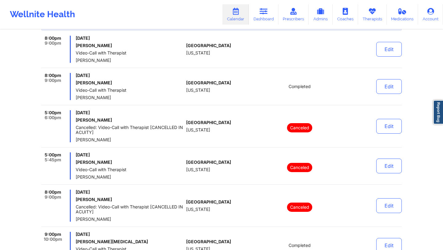
scroll to position [0, 0]
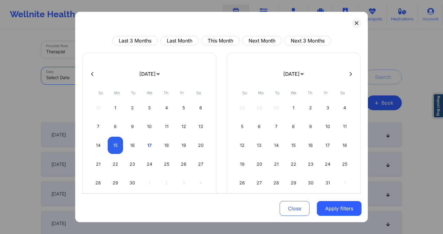
select select "2025-8"
select select "2025-9"
click at [293, 212] on button "Close" at bounding box center [294, 208] width 30 height 15
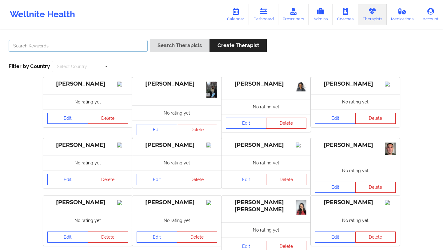
click at [88, 44] on input "text" at bounding box center [78, 46] width 139 height 12
type input "nicole nunziata"
click at [175, 48] on button "Search Therapists" at bounding box center [180, 45] width 60 height 13
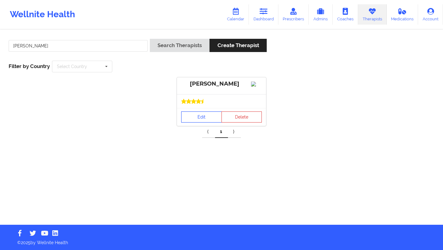
click at [209, 118] on link "Edit" at bounding box center [201, 116] width 41 height 11
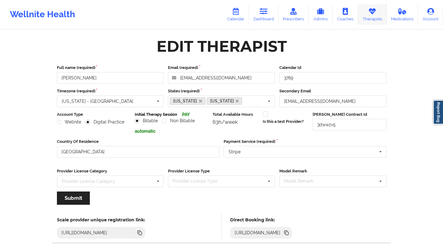
click at [368, 18] on link "Therapists" at bounding box center [372, 14] width 29 height 20
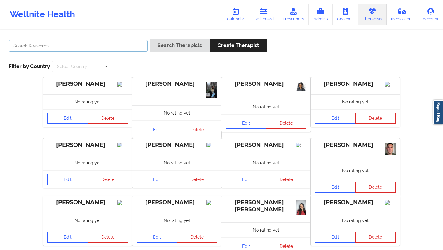
click at [120, 41] on input "text" at bounding box center [78, 46] width 139 height 12
type input "deki test associate prod"
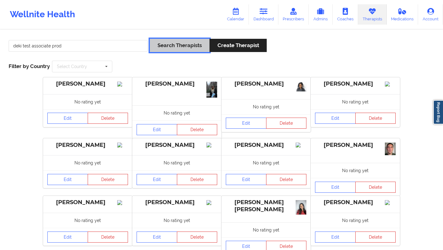
click at [188, 49] on button "Search Therapists" at bounding box center [180, 45] width 60 height 13
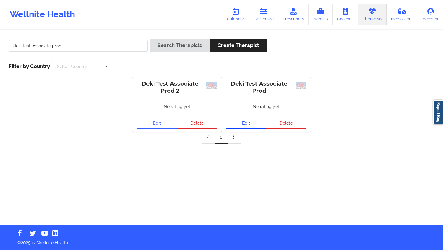
click at [246, 120] on link "Edit" at bounding box center [246, 122] width 41 height 11
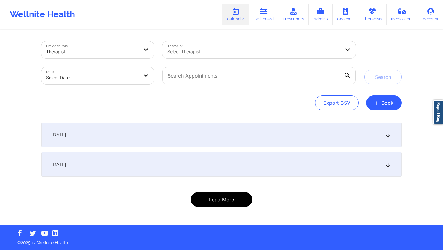
click at [227, 195] on button "Load More" at bounding box center [221, 199] width 61 height 15
click at [219, 198] on button "Load More" at bounding box center [221, 199] width 61 height 15
click at [227, 200] on button "Load More" at bounding box center [221, 199] width 61 height 15
click at [231, 197] on button "Load More" at bounding box center [221, 199] width 61 height 15
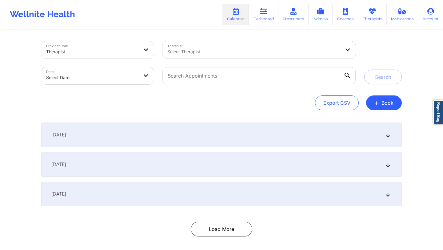
click at [208, 192] on div "September 23, 2025" at bounding box center [221, 193] width 360 height 25
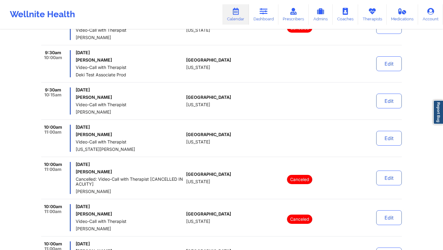
scroll to position [1696, 0]
